Goal: Information Seeking & Learning: Learn about a topic

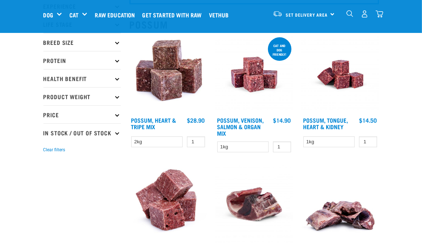
scroll to position [73, 0]
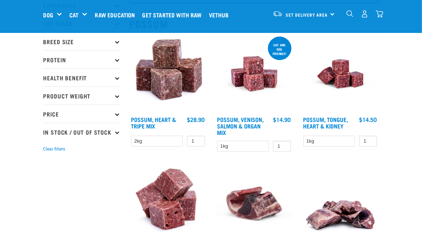
click at [176, 86] on img at bounding box center [167, 73] width 77 height 77
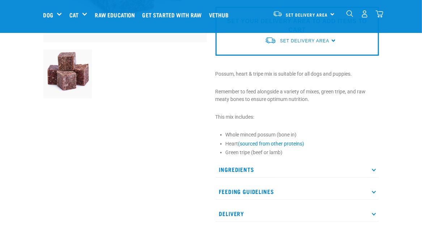
scroll to position [204, 0]
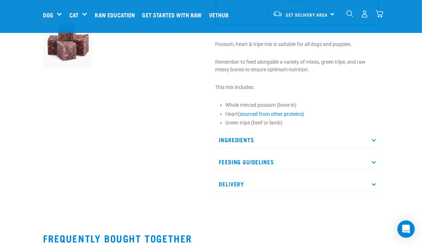
click at [235, 138] on p "Ingredients" at bounding box center [297, 140] width 163 height 16
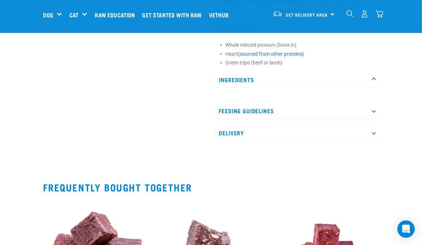
scroll to position [265, 0]
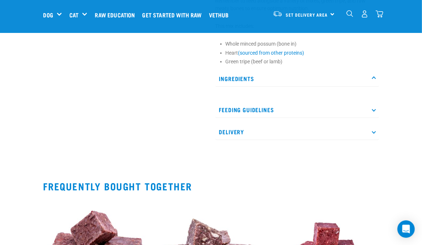
click at [241, 106] on p "Feeding Guidelines" at bounding box center [297, 110] width 163 height 16
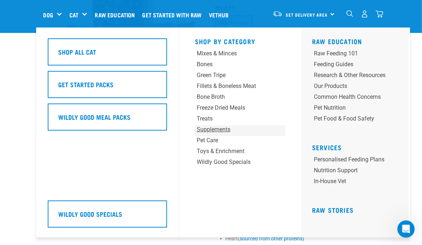
scroll to position [81, 0]
click at [327, 109] on div "Pet Nutrition" at bounding box center [350, 107] width 72 height 9
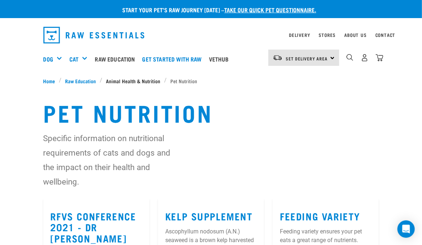
click at [138, 80] on span "Animal Health & Nutrition" at bounding box center [133, 81] width 54 height 8
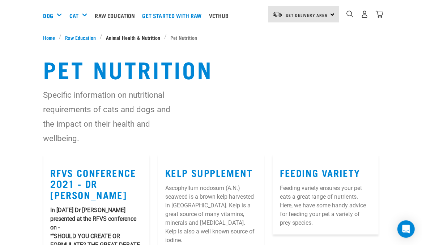
scroll to position [51, 0]
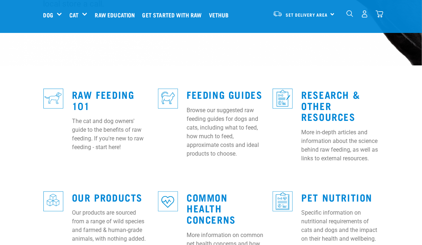
scroll to position [179, 0]
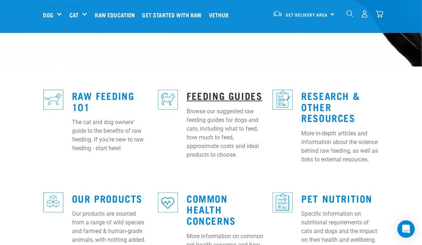
click at [212, 93] on link "Feeding Guides" at bounding box center [225, 95] width 76 height 5
